Goal: Use online tool/utility: Use online tool/utility

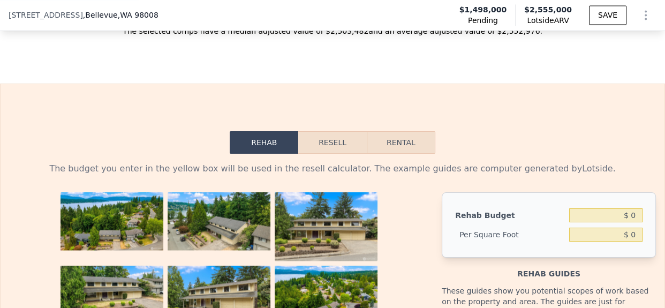
scroll to position [1611, 0]
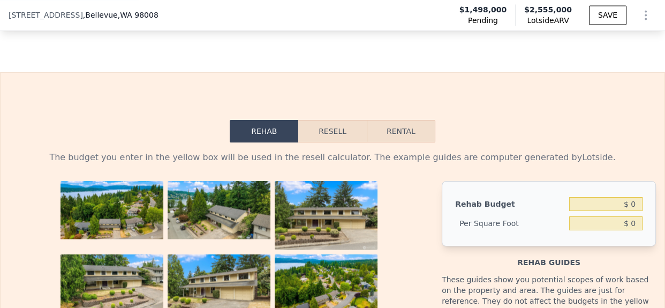
click at [329, 140] on button "Resell" at bounding box center [332, 131] width 68 height 22
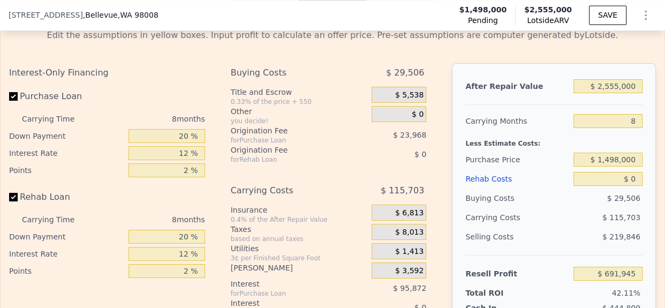
scroll to position [1744, 0]
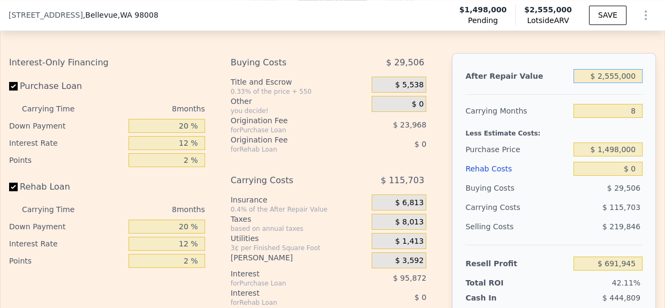
click at [612, 83] on input "$ 2,555,000" at bounding box center [607, 76] width 69 height 14
type input "$ 2,000"
type input "-$ 1,635,123"
type input "$ 20"
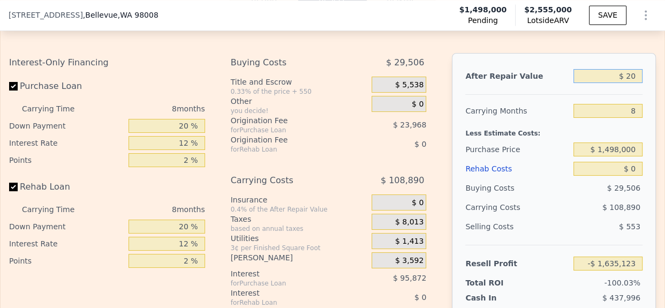
type input "-$ 1,636,929"
type input "$ 2"
type input "-$ 1,636,944"
type input "$ 205"
type input "-$ 1,636,929"
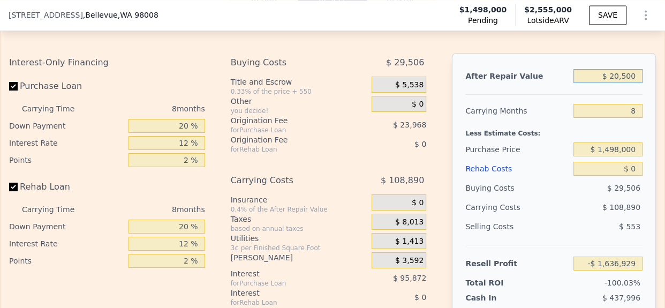
type input "$ 205,000"
type input "-$ 1,450,089"
type input "$ 2,050,000"
type input "$ 231,635"
type input "$ 2,050,000"
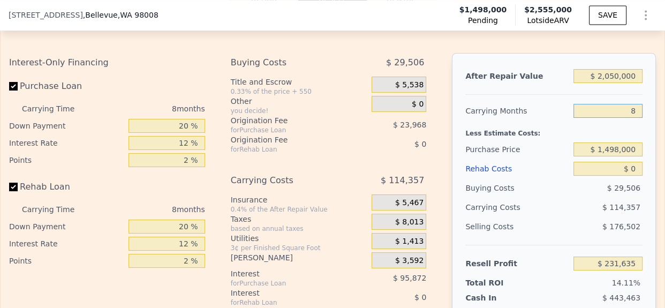
click at [620, 118] on input "8" at bounding box center [607, 111] width 69 height 14
type input "5"
type input "$ 274,519"
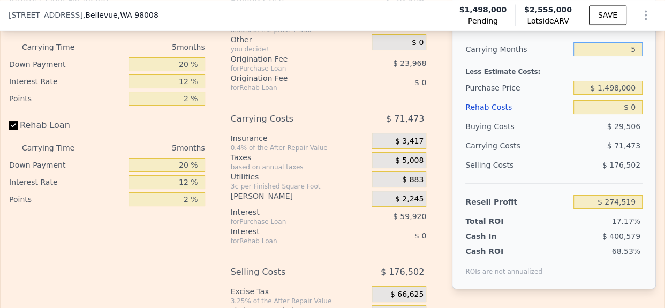
type input "5"
click at [613, 95] on input "$ 1,498,000" at bounding box center [607, 88] width 69 height 14
type input "$ 1,550,000"
click at [629, 114] on input "$ 0" at bounding box center [607, 107] width 69 height 14
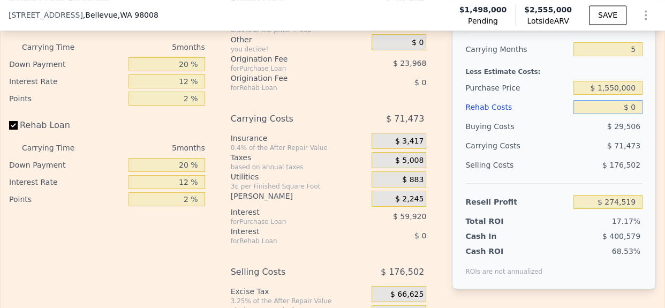
type input "$ 219,433"
click at [629, 114] on input "$ 0" at bounding box center [607, 107] width 69 height 14
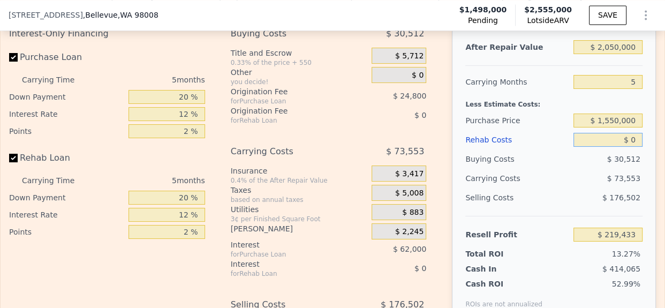
scroll to position [1766, 0]
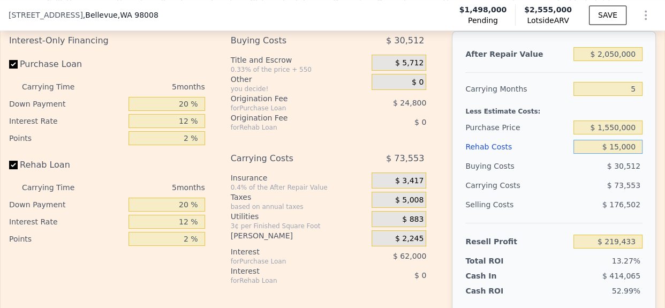
type input "$ 150,000"
type input "$ 61,033"
type input "$ 150,000"
click at [644, 211] on div "After Repair Value $ 2,050,000 Carrying Months 5 Less Estimate Costs: Purchase …" at bounding box center [554, 180] width 204 height 298
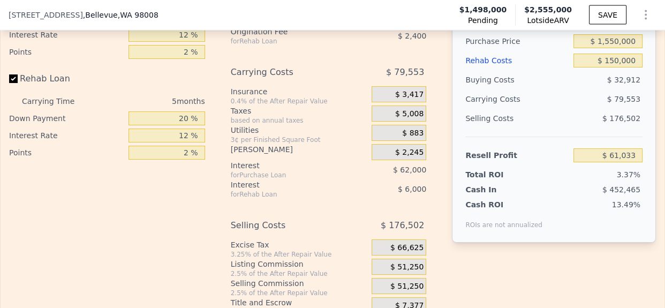
scroll to position [1843, 0]
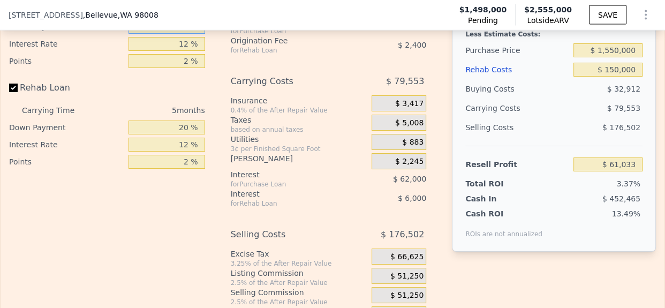
click at [179, 34] on input "20 %" at bounding box center [166, 27] width 77 height 14
type input "10 %"
type input "$ 50,183"
type input "10 %"
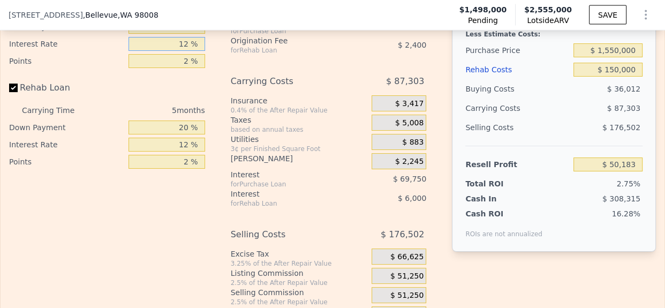
click at [177, 51] on input "12 %" at bounding box center [166, 44] width 77 height 14
type input "10 %"
type input "$ 61,808"
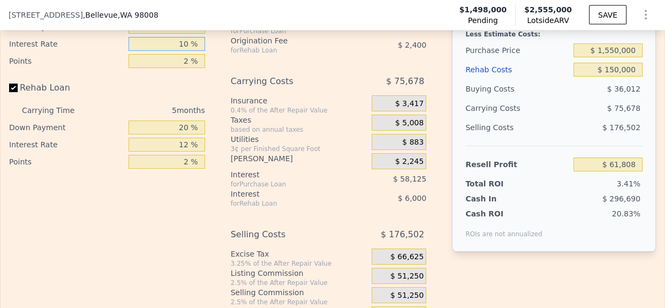
type input "10 %"
click at [177, 68] on input "2 %" at bounding box center [166, 61] width 77 height 14
type input "1.2 %"
type input "$ 72,968"
type input "1.2 %"
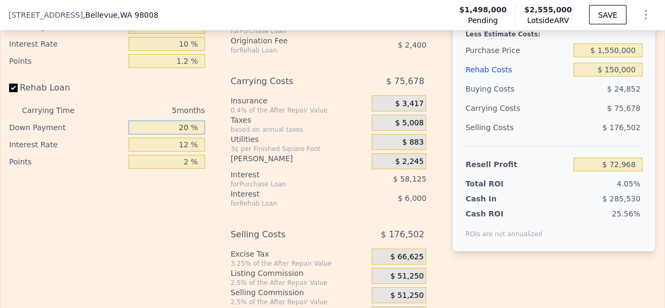
click at [176, 134] on input "20 %" at bounding box center [166, 127] width 77 height 14
type input "10 %"
type input "$ 71,918"
type input "10 %"
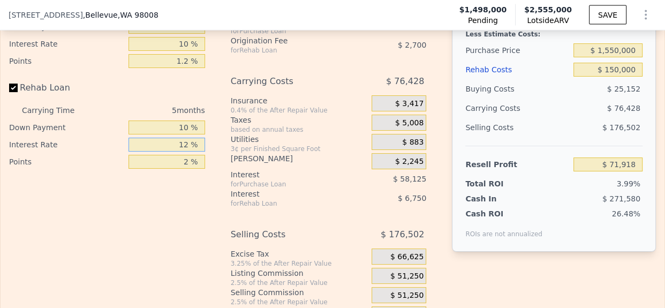
click at [178, 151] on input "12 %" at bounding box center [166, 145] width 77 height 14
type input "10 %"
type input "$ 73,043"
type input "10 %"
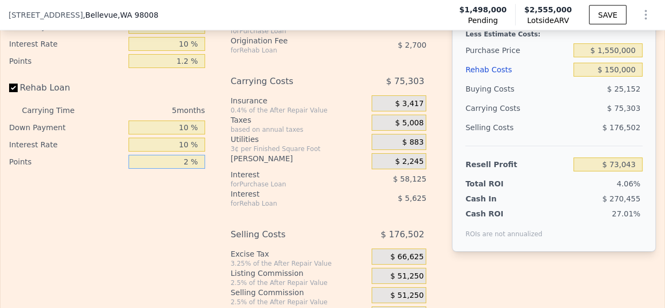
click at [178, 169] on input "2 %" at bounding box center [166, 162] width 77 height 14
type input "1.2 %"
type input "$ 74,123"
type input "1.2 %"
click at [472, 238] on div "ROIs are not annualized" at bounding box center [503, 228] width 77 height 19
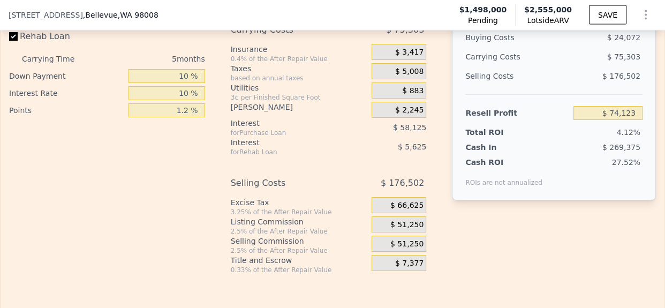
scroll to position [1920, 0]
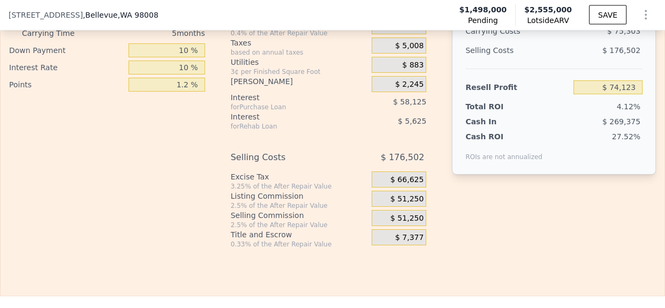
click at [407, 204] on span "$ 51,250" at bounding box center [406, 199] width 33 height 10
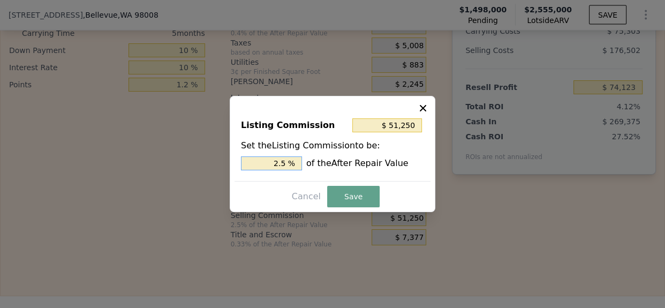
click at [275, 159] on input "2.5 %" at bounding box center [271, 163] width 61 height 14
type input "$ 41,000"
type input "2 %"
click at [365, 200] on button "Save" at bounding box center [353, 196] width 52 height 21
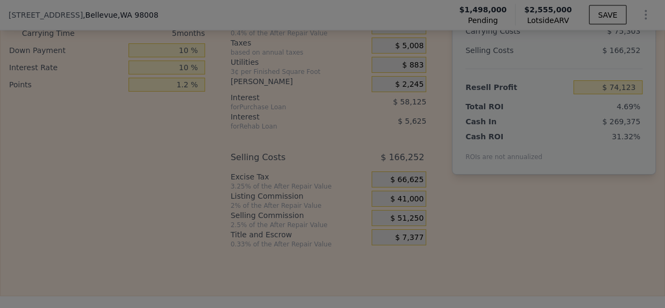
type input "$ 84,373"
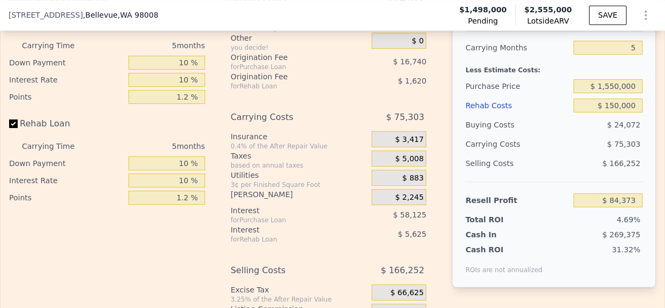
scroll to position [1788, 0]
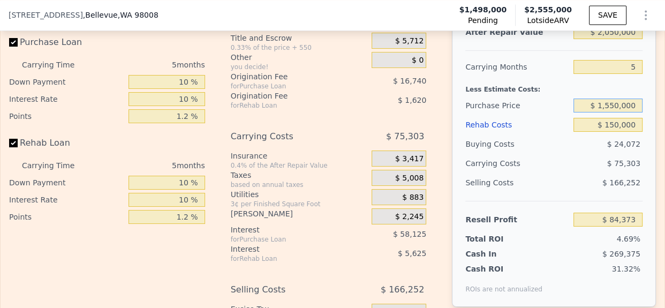
click at [614, 112] on input "$ 1,550,000" at bounding box center [607, 105] width 69 height 14
type input "$ 1,450,000"
click at [641, 150] on div "After Repair Value $ 2,050,000 Carrying Months 5 Less Estimate Costs: Purchase …" at bounding box center [554, 158] width 204 height 298
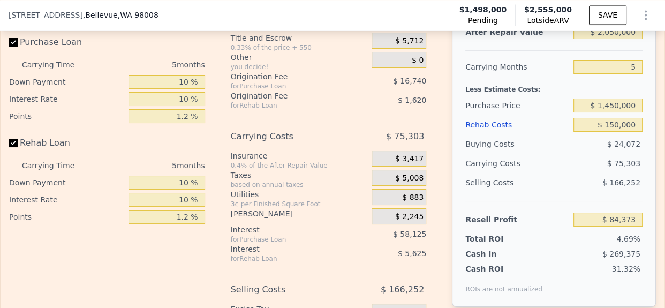
type input "$ 189,536"
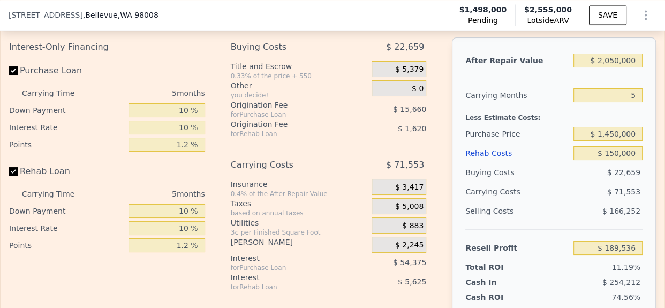
scroll to position [1752, 0]
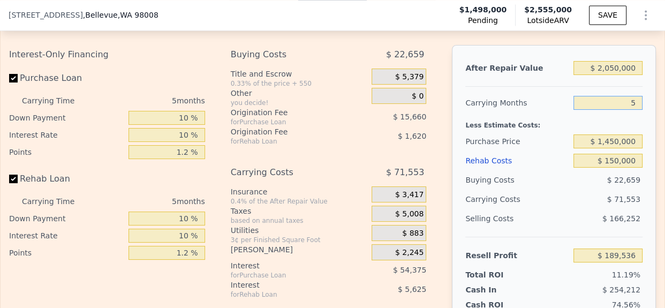
click at [626, 110] on input "5" at bounding box center [607, 103] width 69 height 14
click at [619, 168] on input "$ 150,000" at bounding box center [607, 161] width 69 height 14
type input "$ 2,000"
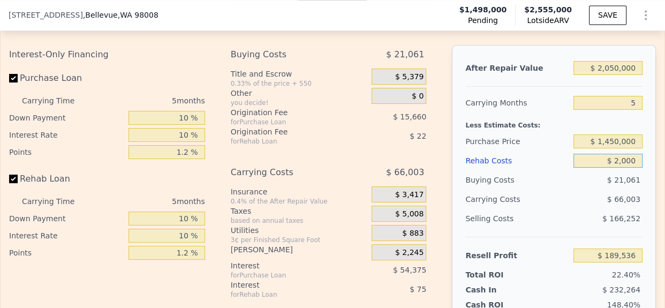
type input "$ 344,684"
type input "$ 20,000"
type input "$ 325,815"
type input "$ 200,000"
type input "$ 137,121"
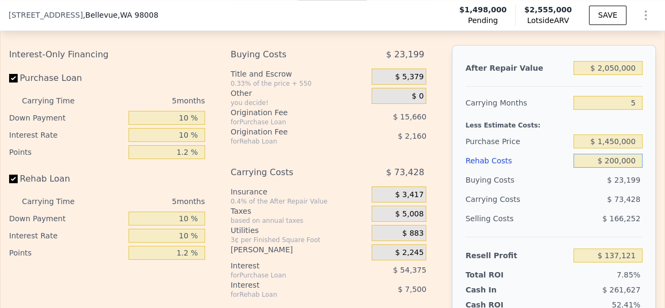
type input "$ 200,000"
click at [641, 209] on div "After Repair Value $ 2,050,000 Carrying Months 5 Less Estimate Costs: Purchase …" at bounding box center [554, 194] width 204 height 298
click at [608, 75] on input "$ 2,050,000" at bounding box center [607, 68] width 69 height 14
type input "$ 20,000"
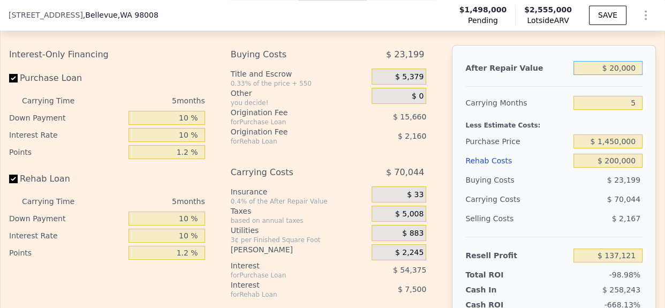
type input "-$ 1,725,410"
type input "$ 200,000"
type input "-$ 1,560,259"
type input "$ 2,000,000"
type input "$ 91,247"
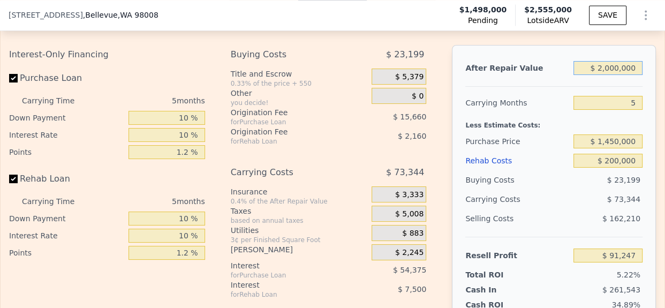
type input "$ 2,000,000"
click at [642, 166] on div "After Repair Value $ 2,000,000 Carrying Months 5 Less Estimate Costs: Purchase …" at bounding box center [554, 194] width 204 height 298
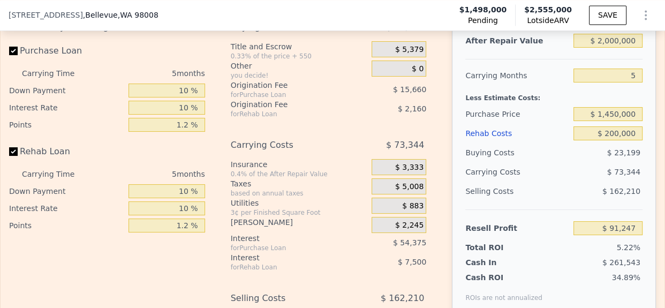
scroll to position [1780, 0]
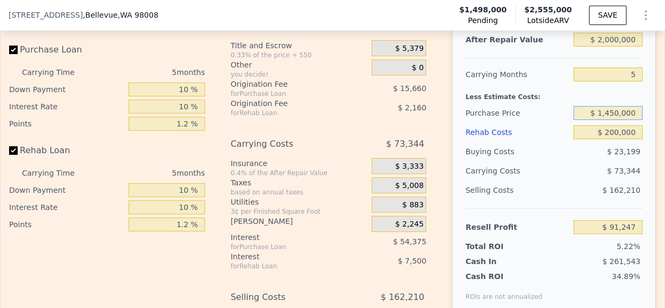
click at [610, 120] on input "$ 1,450,000" at bounding box center [607, 113] width 69 height 14
type input "$ 1,400,000"
click at [644, 152] on div "After Repair Value $ 2,000,000 Carrying Months 5 Less Estimate Costs: Purchase …" at bounding box center [554, 166] width 204 height 298
type input "$ 143,829"
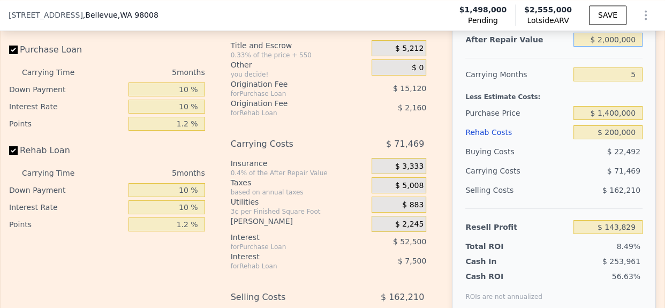
click at [608, 47] on input "$ 2,000,000" at bounding box center [607, 40] width 69 height 14
type input "$ 1"
type input "-$ 1,691,177"
type input "$ 19"
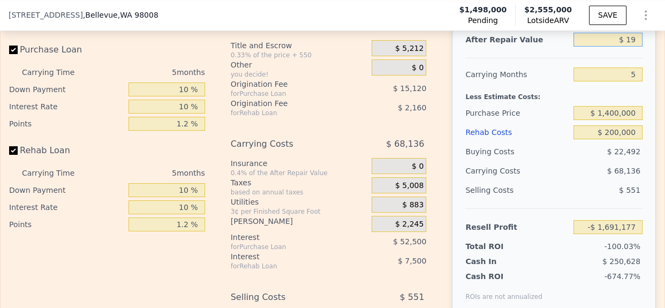
type input "-$ 1,691,160"
type input "$ 1,975"
type input "-$ 1,689,366"
type input "$ 19,750,000"
type input "$ 16,429,512"
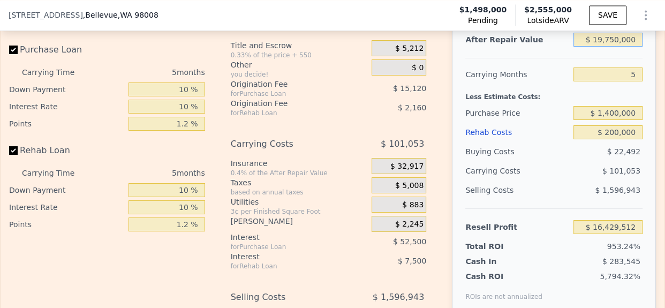
type input "$ 1,975,000"
type input "$ 120,890"
type input "$ 1,975,000"
click at [643, 125] on div "After Repair Value $ 1,975,000 Carrying Months 5 Less Estimate Costs: Purchase …" at bounding box center [554, 166] width 204 height 298
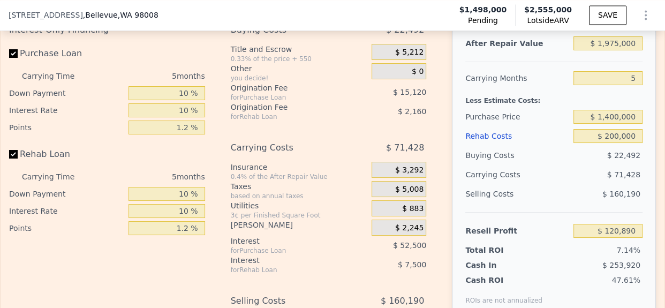
scroll to position [1798, 0]
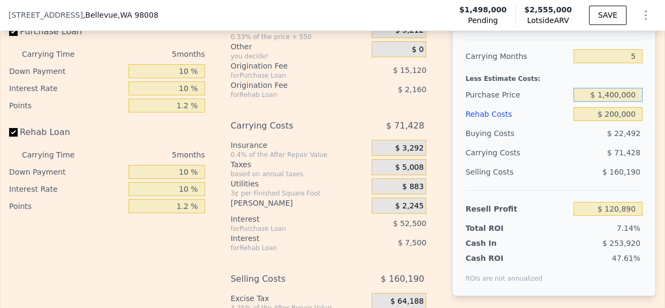
click at [612, 102] on input "$ 1,400,000" at bounding box center [607, 95] width 69 height 14
type input "$ 1,350,000"
click at [580, 177] on div "$ 160,190" at bounding box center [607, 171] width 69 height 19
type input "$ 173,471"
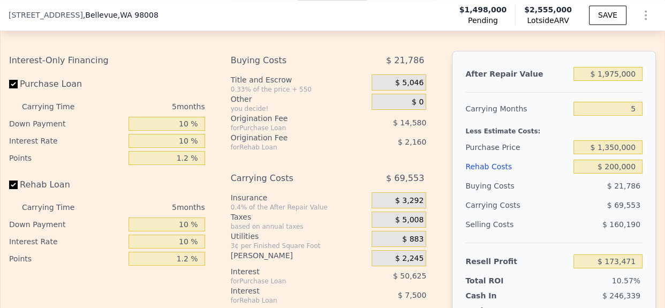
scroll to position [1744, 0]
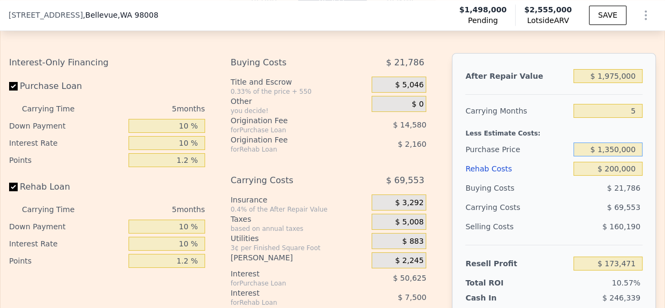
click at [619, 156] on input "$ 1,350,000" at bounding box center [607, 149] width 69 height 14
type input "$ 1,450,000"
click at [637, 216] on div "After Repair Value $ 1,975,000 Carrying Months 5 Less Estimate Costs: Purchase …" at bounding box center [554, 202] width 204 height 298
type input "$ 68,308"
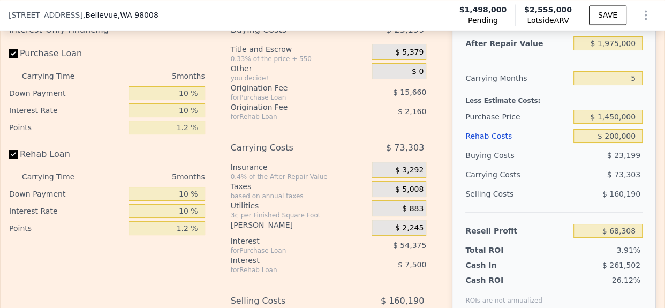
scroll to position [1773, 0]
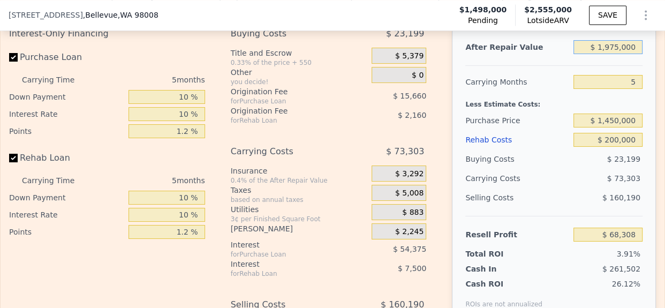
click at [608, 54] on input "$ 1,975,000" at bounding box center [607, 47] width 69 height 14
type input "$ 210,000"
type input "-$ 1,551,084"
type input "$ 2,100,000"
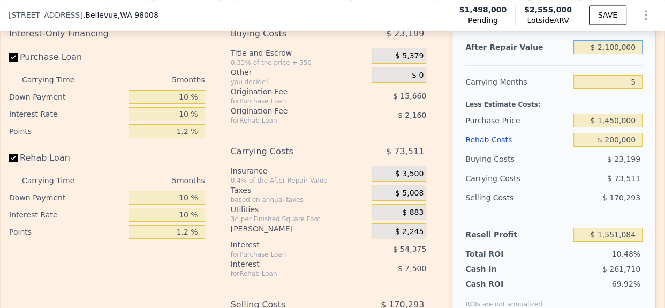
type input "$ 182,997"
type input "$ 2,100,000"
click at [638, 133] on div "After Repair Value $ 2,100,000 Carrying Months 5 Less Estimate Costs: Purchase …" at bounding box center [554, 173] width 204 height 298
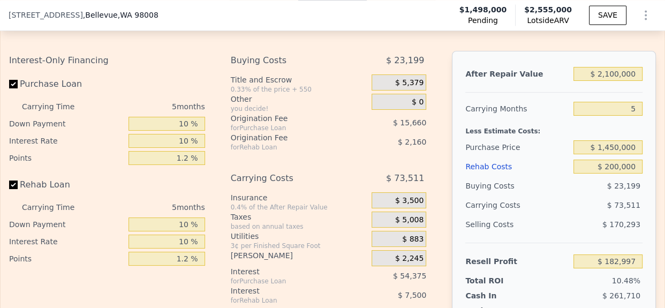
scroll to position [1750, 0]
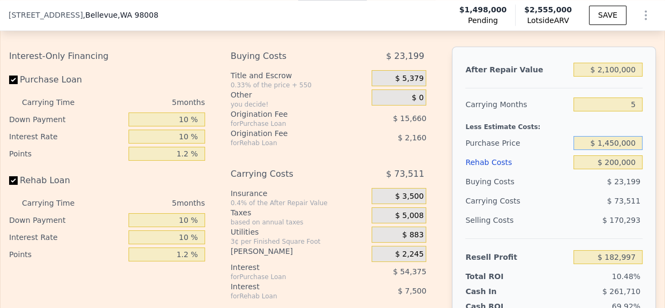
click at [613, 150] on input "$ 1,450,000" at bounding box center [607, 143] width 69 height 14
type input "$ 1,500,000"
click at [636, 186] on div "After Repair Value $ 2,100,000 Carrying Months 5 Less Estimate Costs: Purchase …" at bounding box center [554, 196] width 204 height 298
type input "$ 130,416"
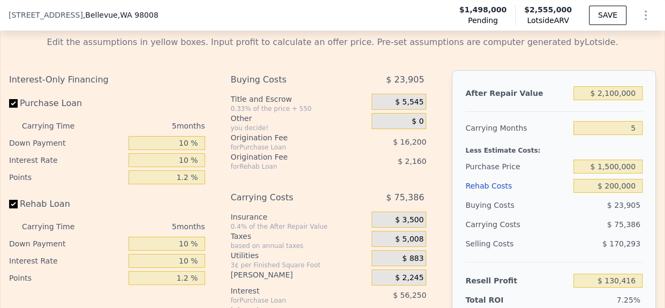
scroll to position [1712, 0]
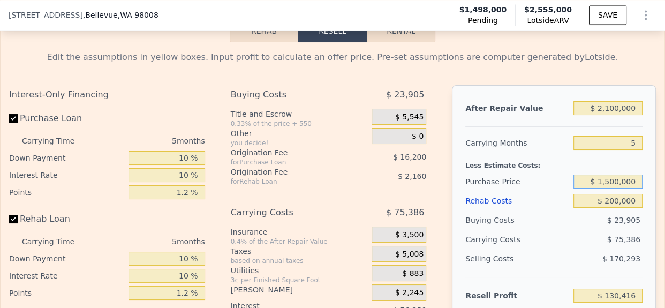
click at [621, 188] on input "$ 1,500,000" at bounding box center [607, 181] width 69 height 14
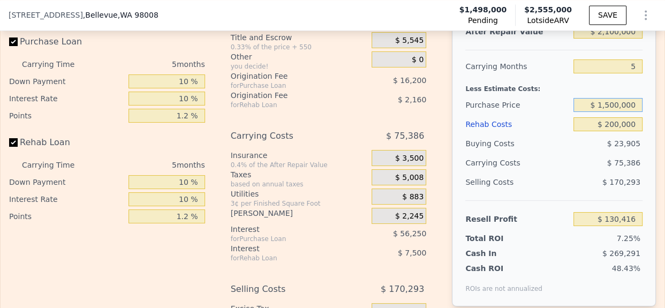
scroll to position [1792, 0]
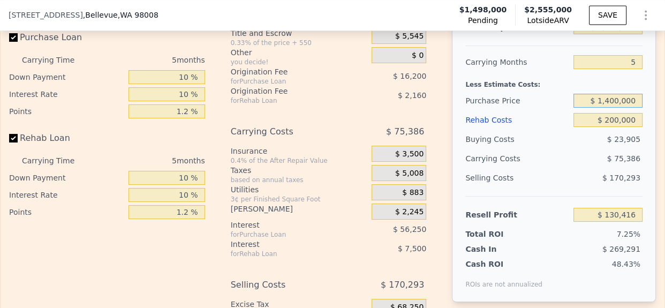
type input "$ 1,400,000"
click at [650, 165] on div "Edit the assumptions in yellow boxes. Input profit to calculate an offer price.…" at bounding box center [333, 168] width 664 height 414
type input "$ 235,579"
